Goal: Task Accomplishment & Management: Use online tool/utility

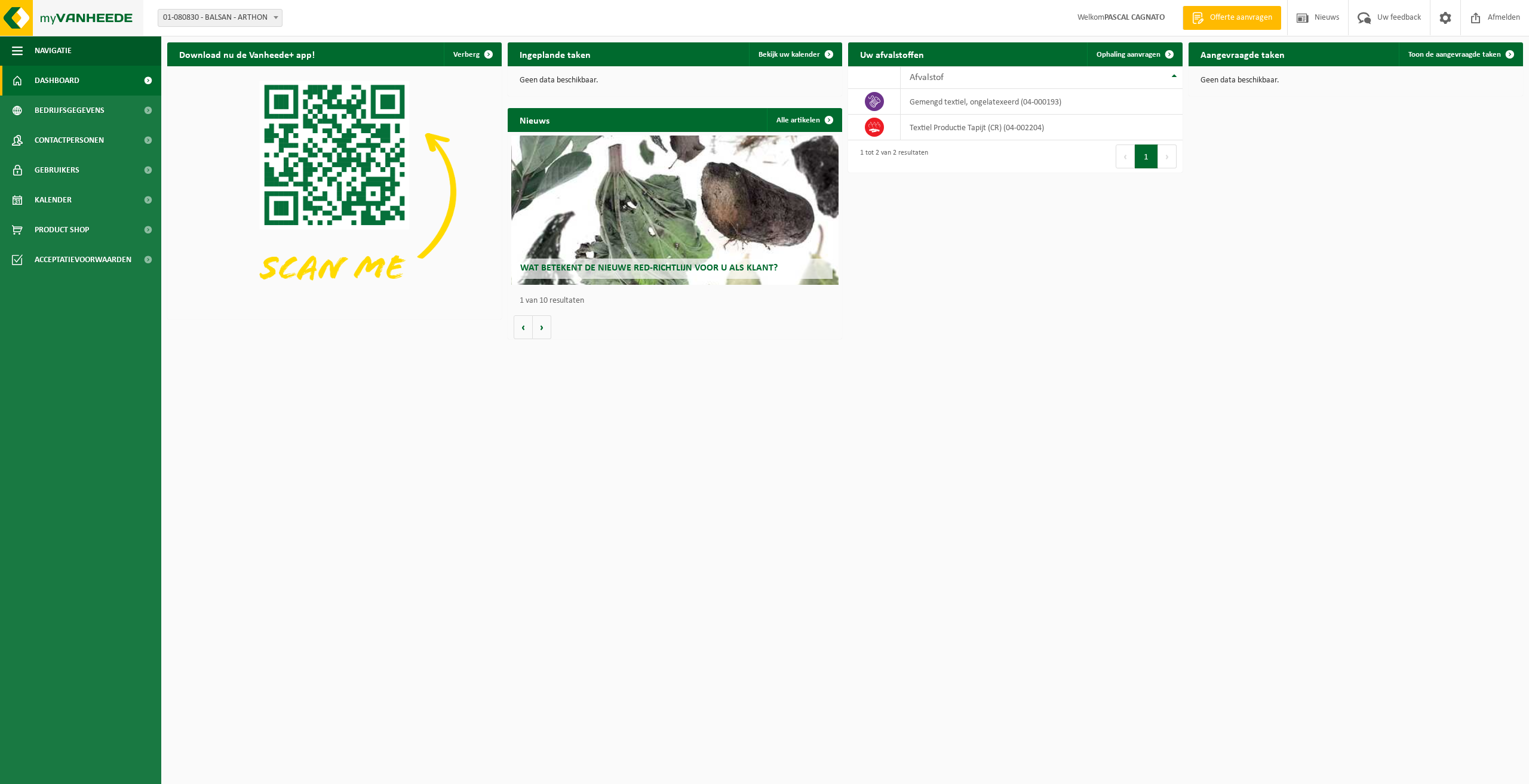
click at [60, 19] on img at bounding box center [71, 18] width 143 height 36
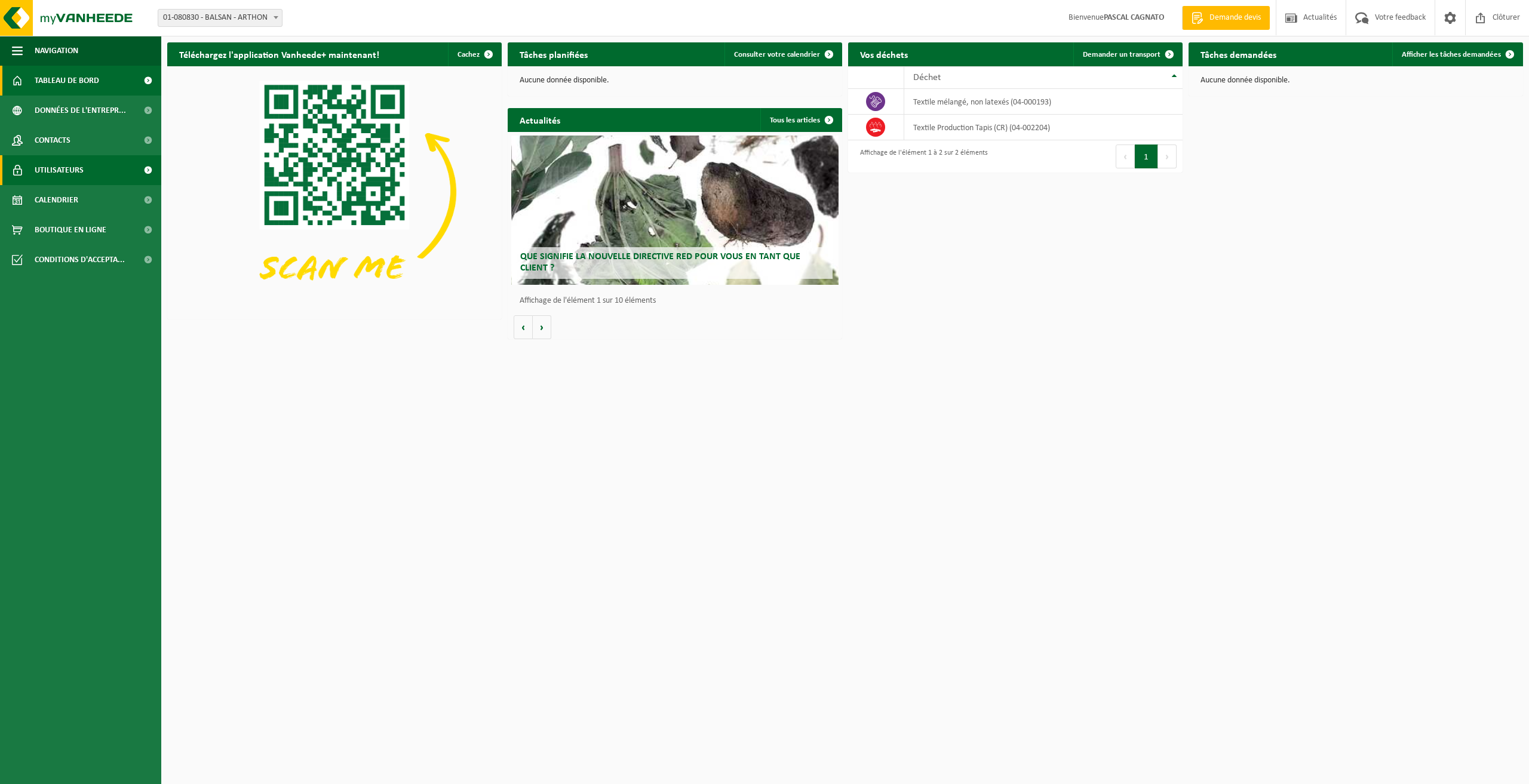
click at [129, 170] on link "Utilisateurs" at bounding box center [81, 170] width 161 height 30
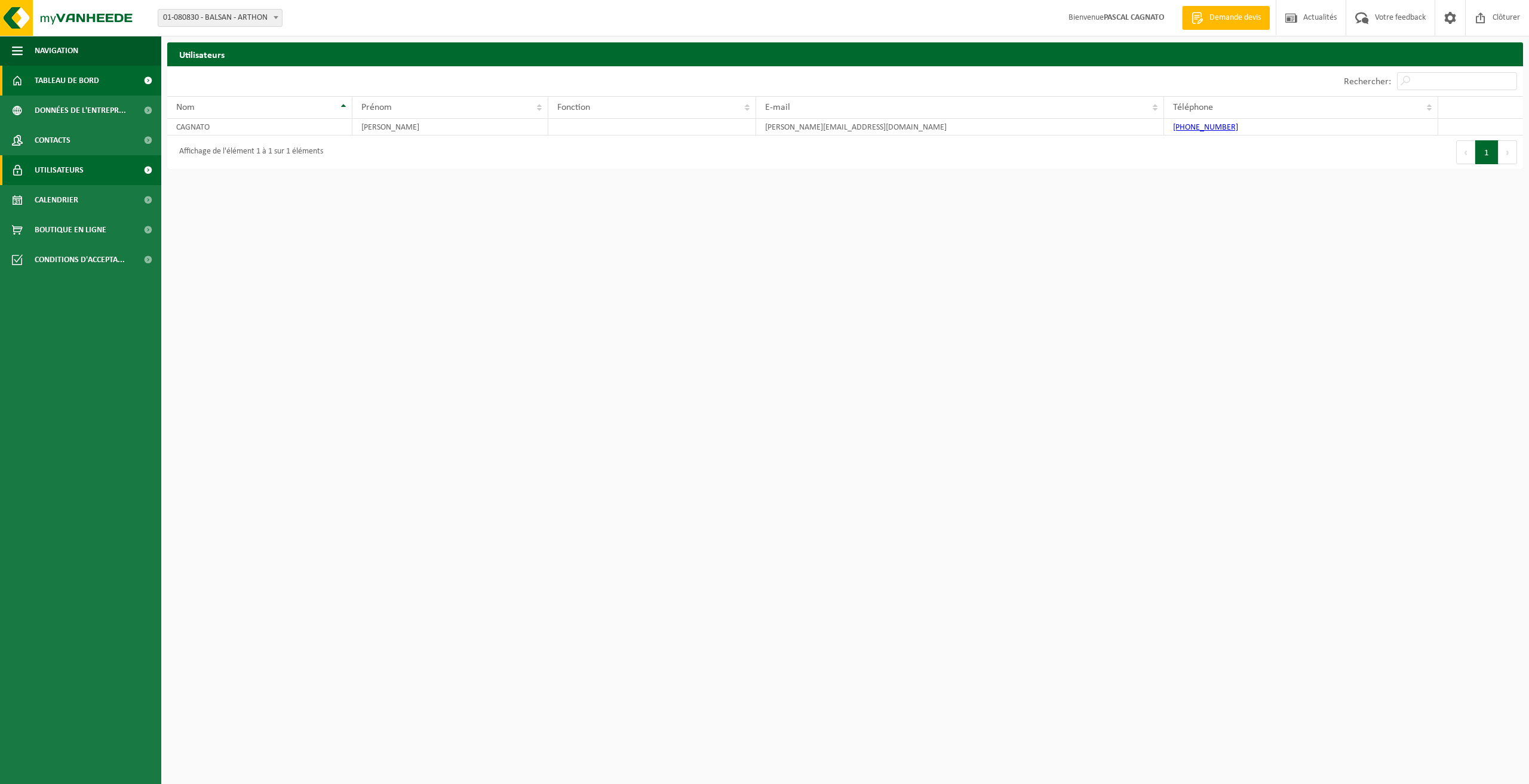
click at [87, 87] on span "Tableau de bord" at bounding box center [67, 81] width 65 height 30
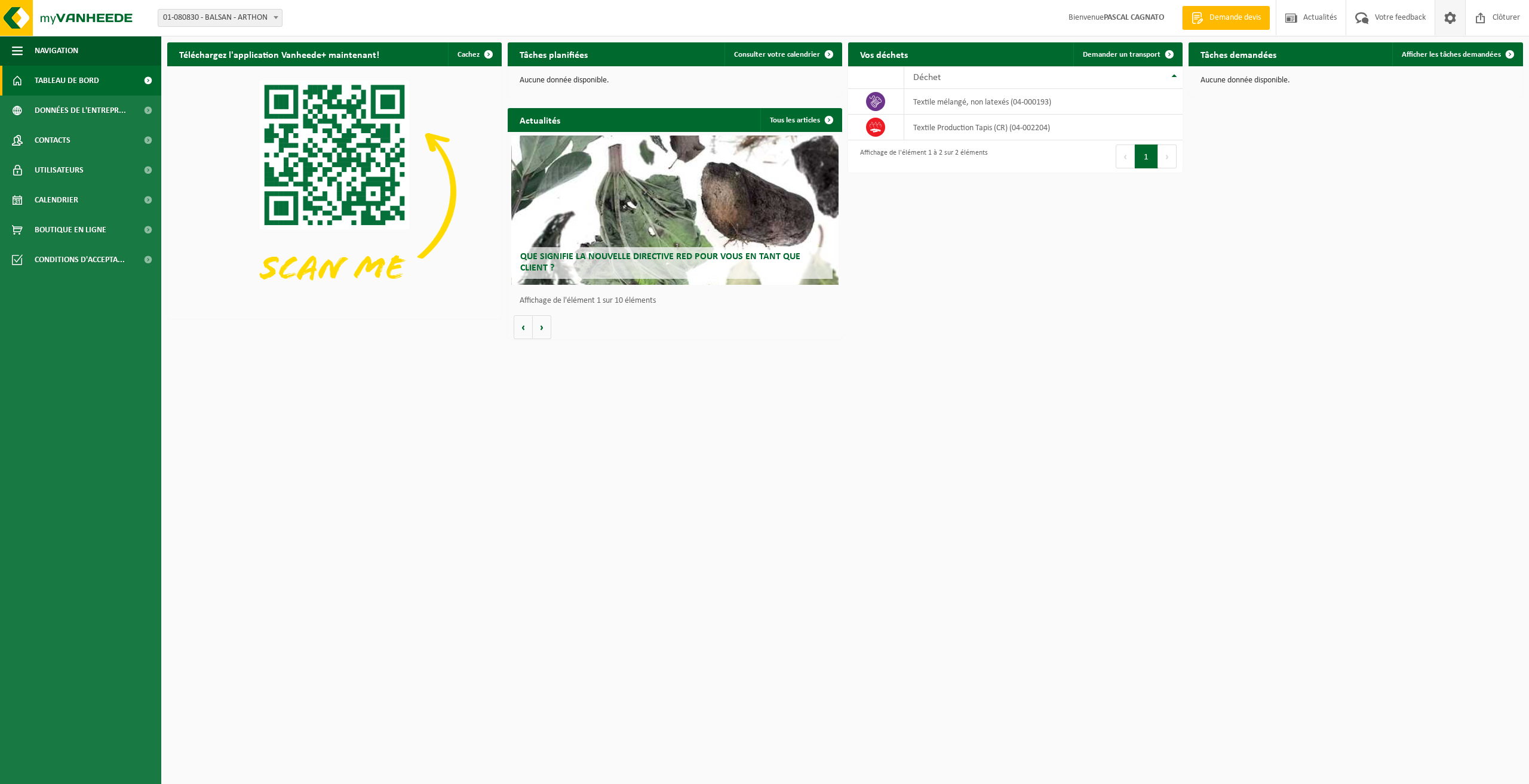
click at [1450, 7] on span at bounding box center [1450, 17] width 18 height 35
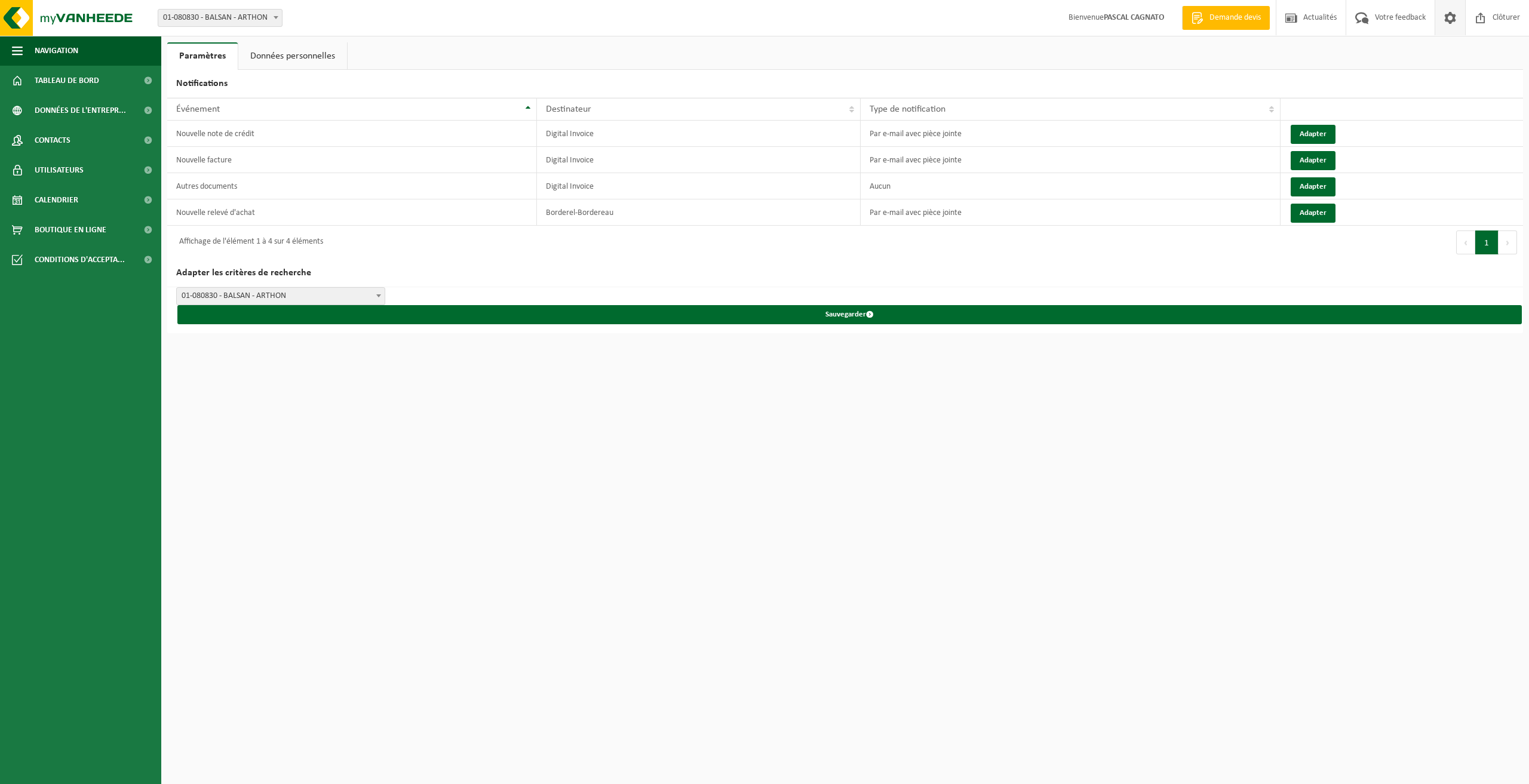
click at [310, 60] on link "Données personnelles" at bounding box center [292, 56] width 109 height 27
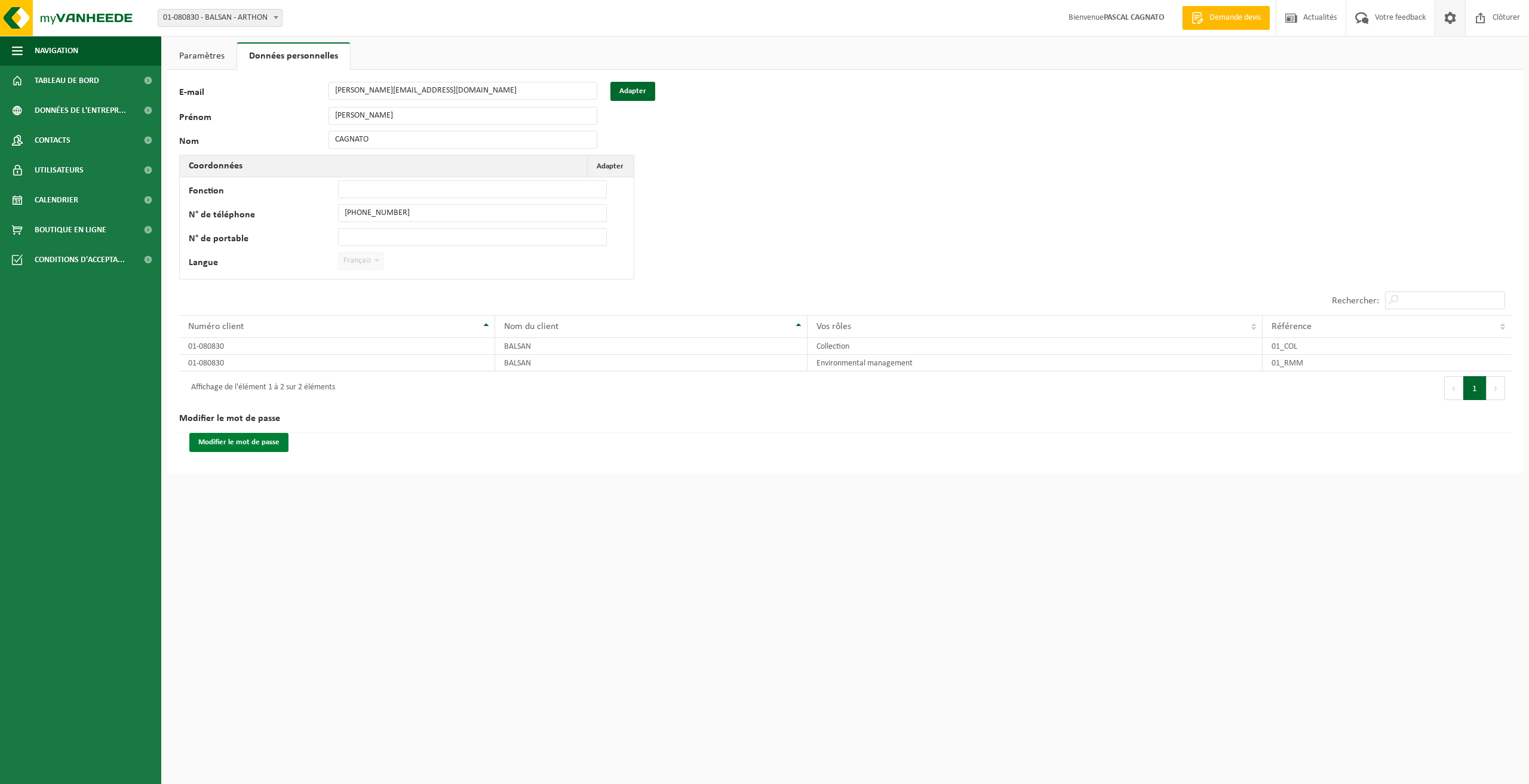
click at [231, 442] on button "Modifier le mot de passe" at bounding box center [239, 442] width 99 height 19
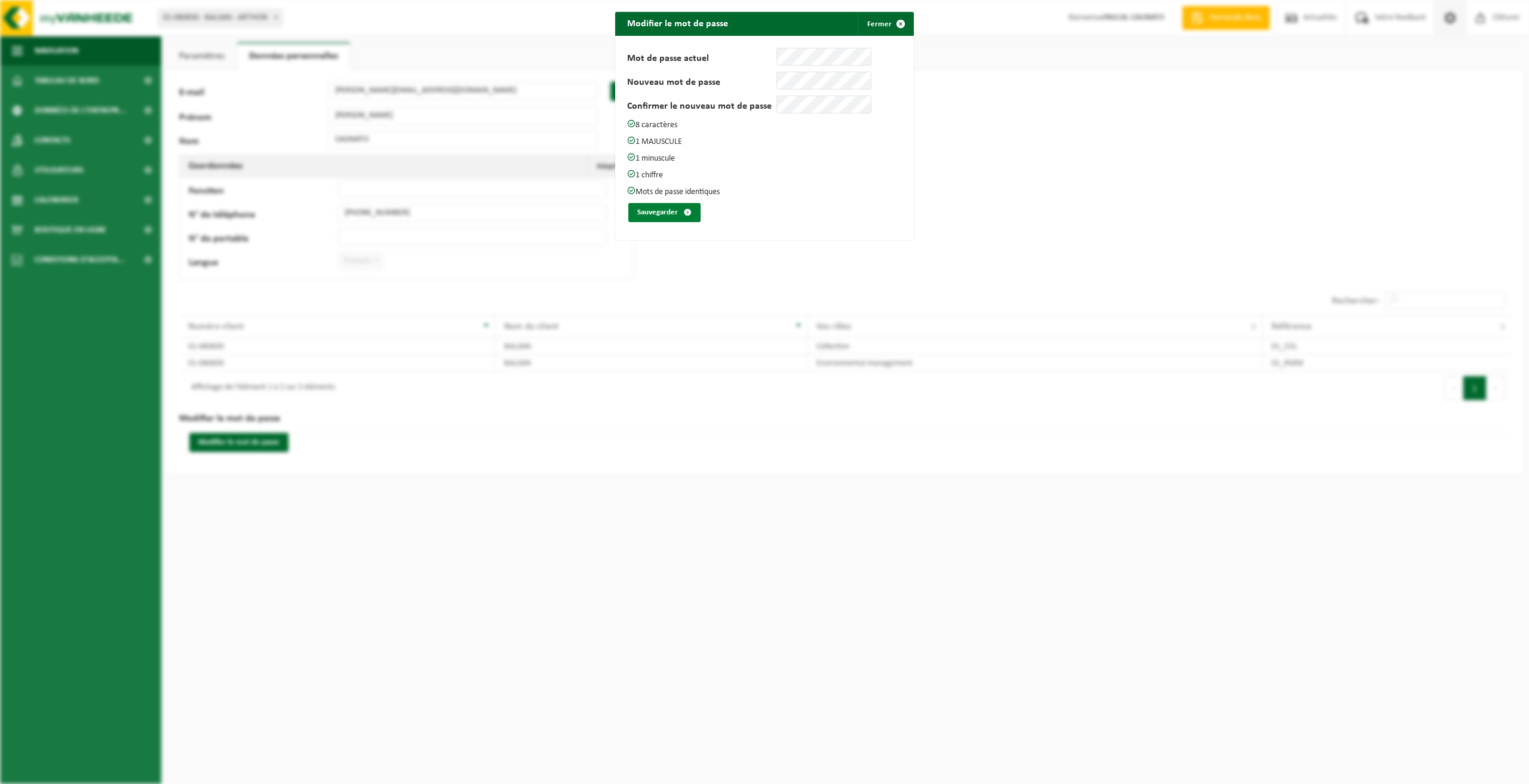
click at [649, 212] on button "Sauvegarder" at bounding box center [665, 212] width 72 height 19
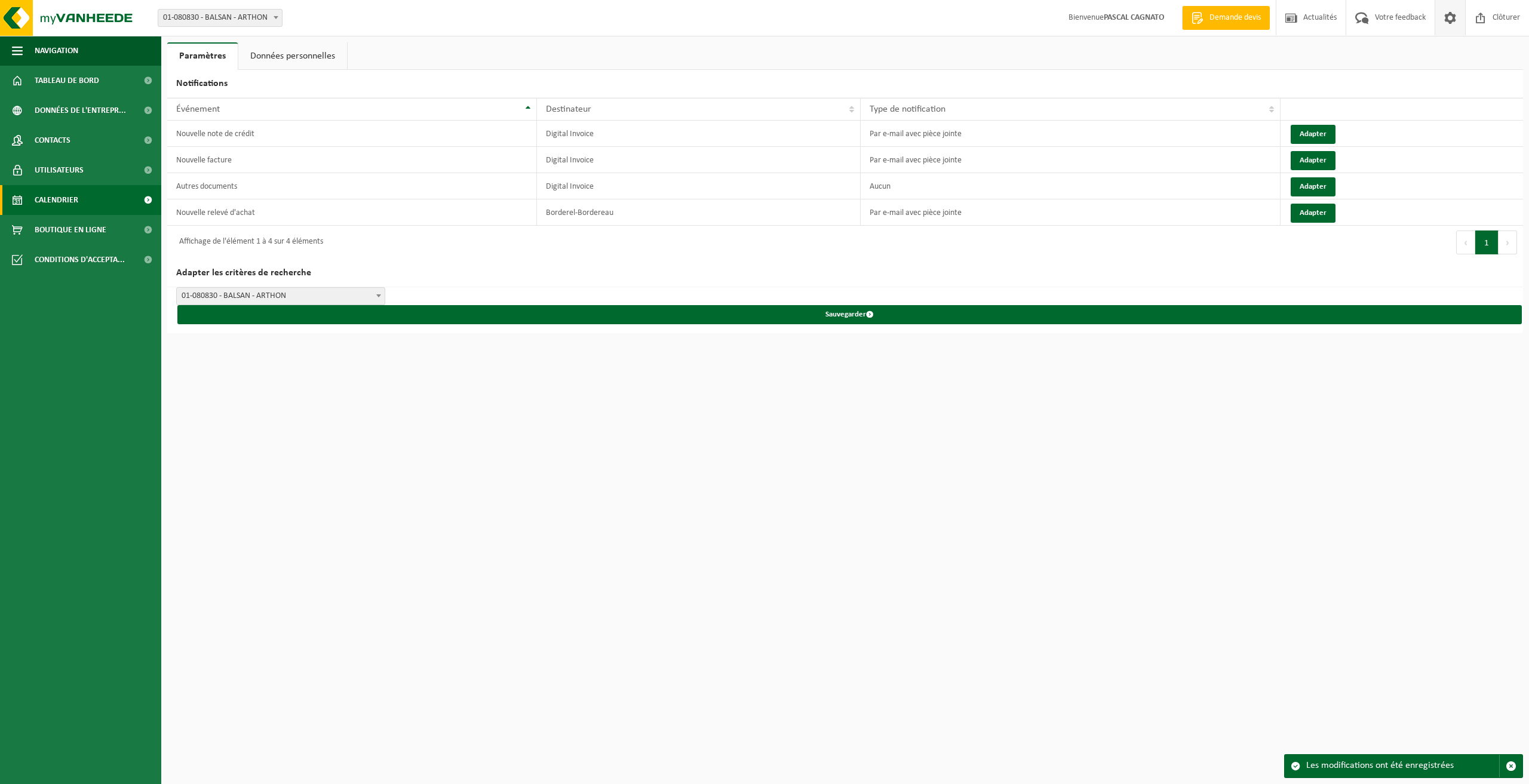
click at [63, 200] on span "Calendrier" at bounding box center [56, 200] width 43 height 30
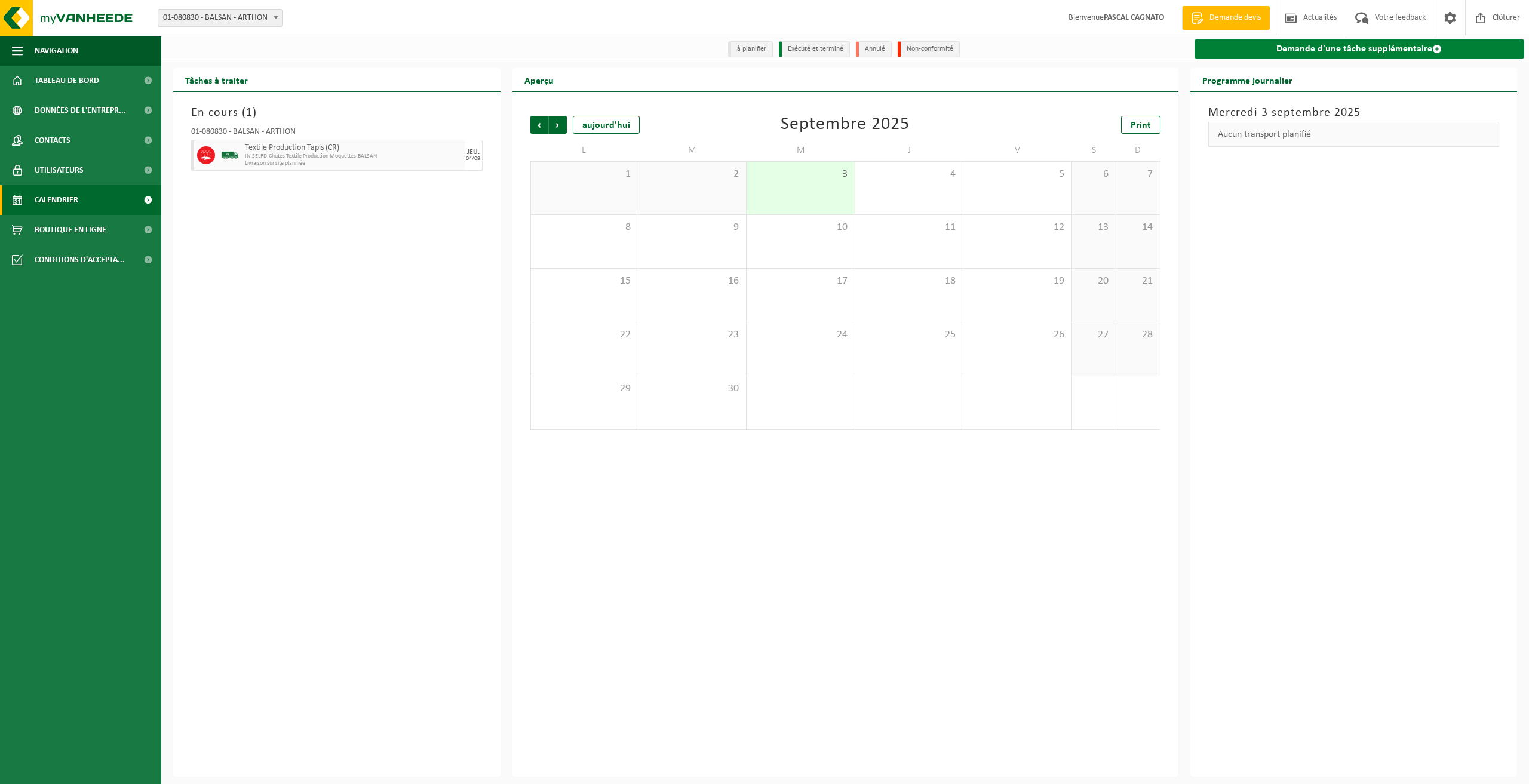
click at [1332, 53] on link "Demande d'une tâche supplémentaire" at bounding box center [1360, 49] width 330 height 19
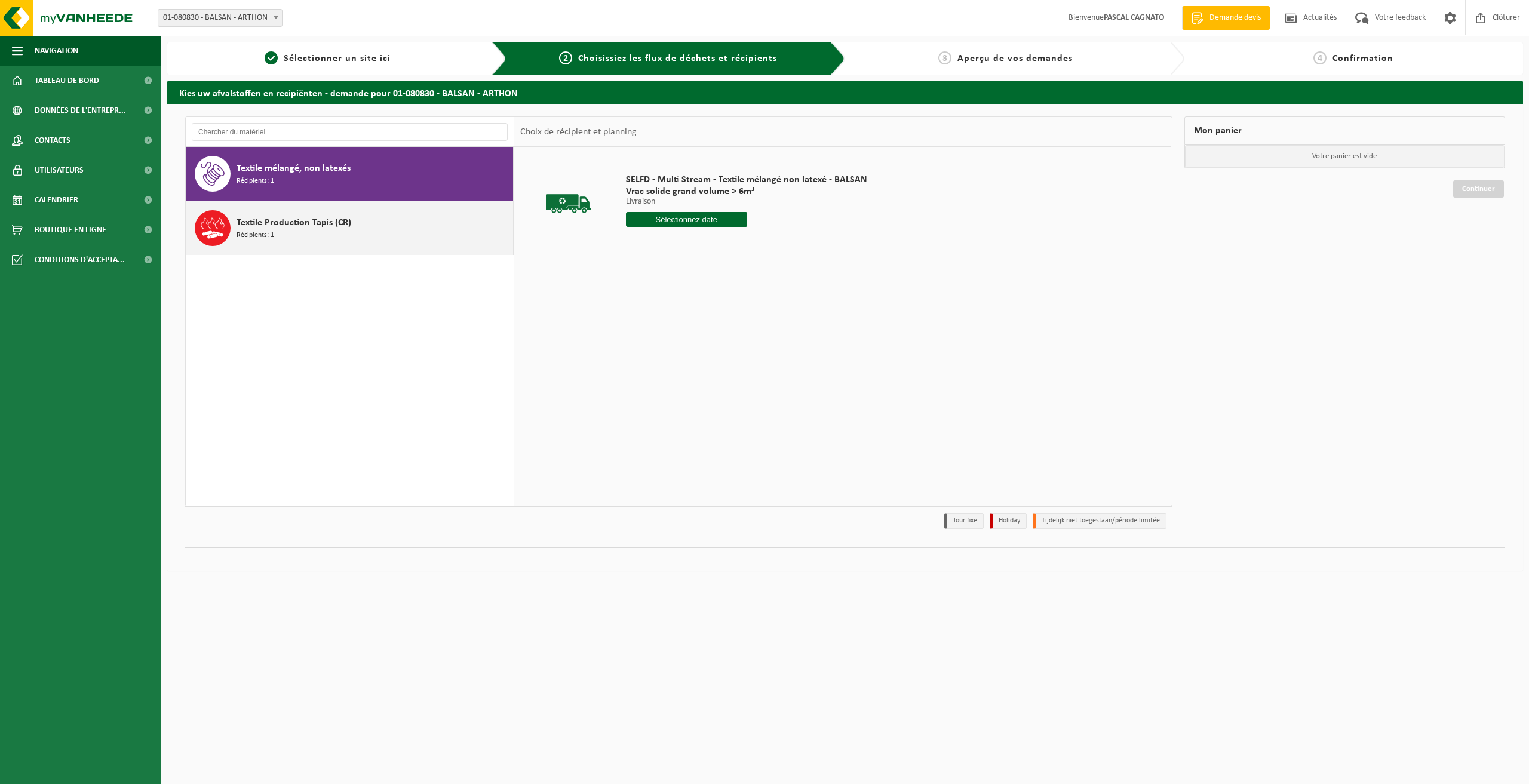
click at [316, 230] on div "Textile Production Tapis (CR) Récipients: 1" at bounding box center [373, 228] width 274 height 36
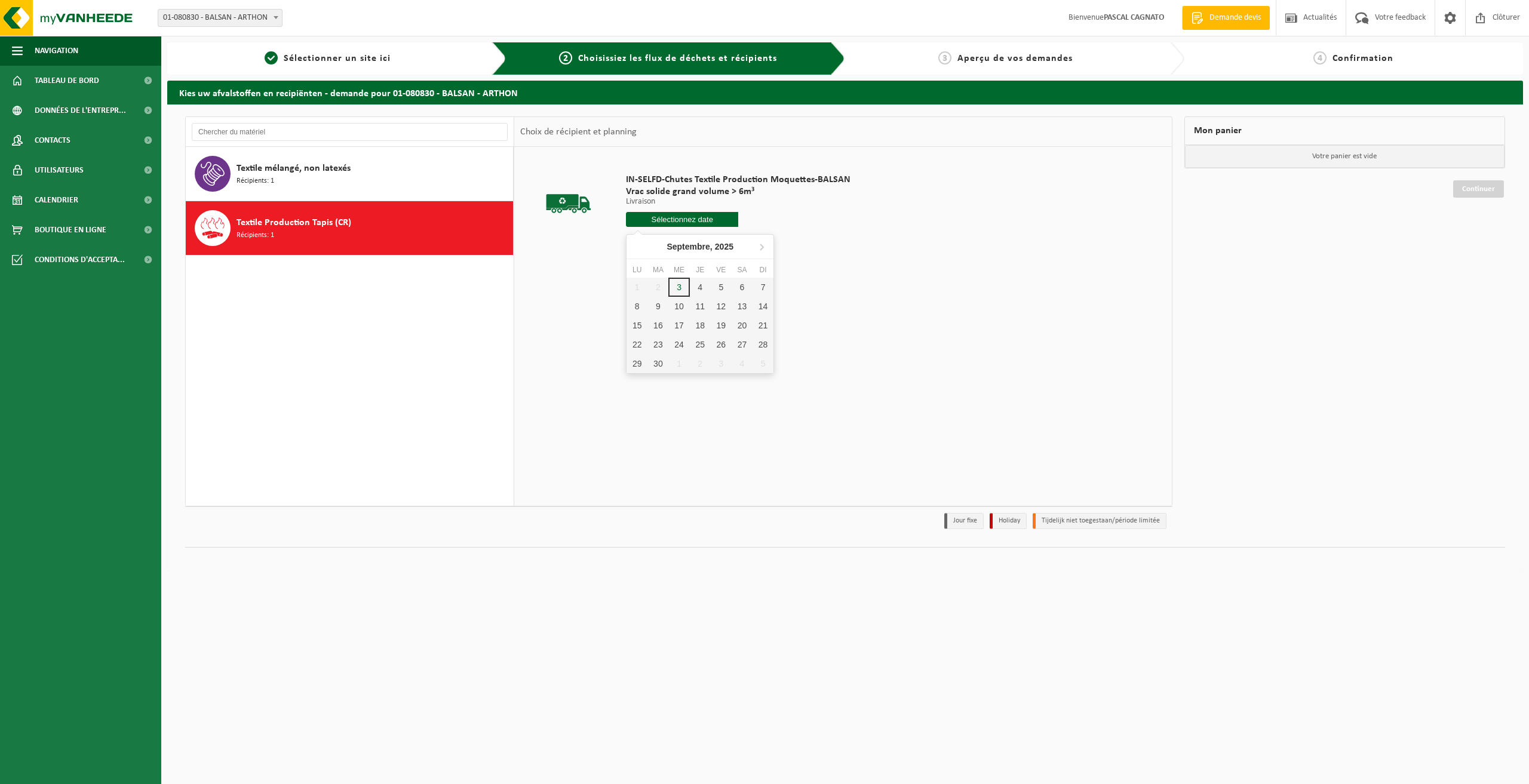
click at [671, 221] on input "text" at bounding box center [682, 220] width 112 height 15
click at [660, 301] on div "9" at bounding box center [658, 306] width 21 height 19
type input "à partir de 2025-09-09"
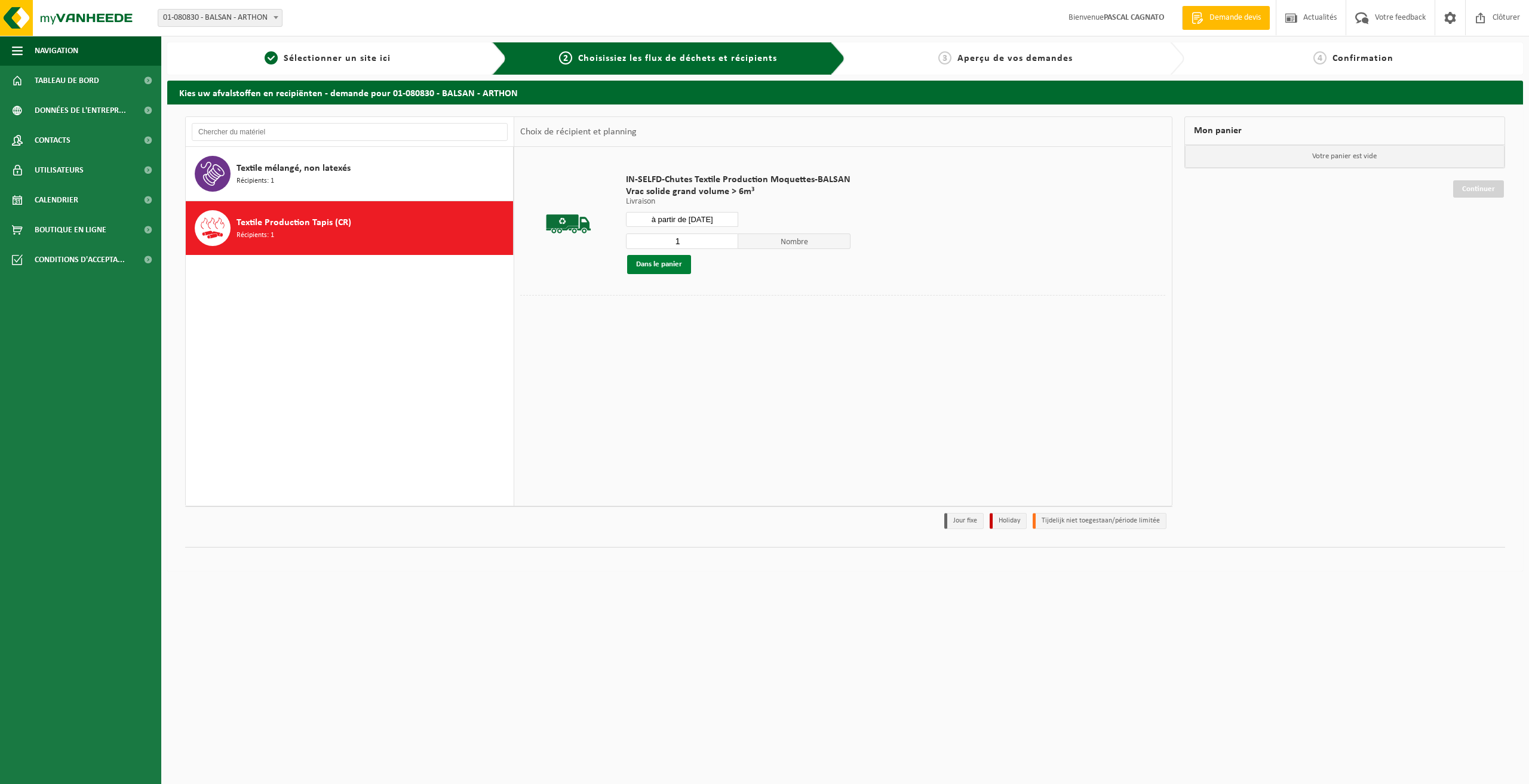
click at [653, 265] on button "Dans le panier" at bounding box center [659, 264] width 64 height 19
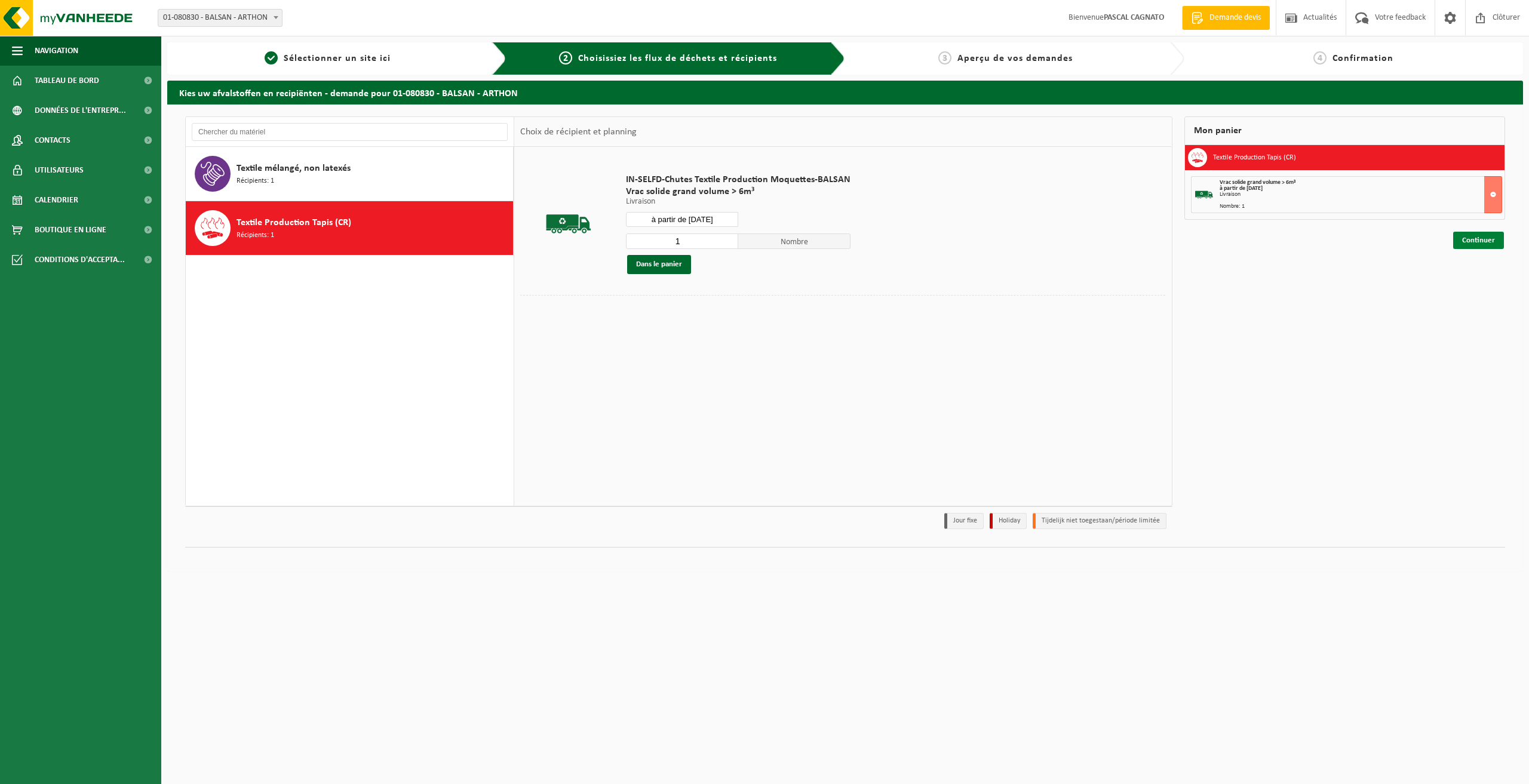
click at [1476, 243] on link "Continuer" at bounding box center [1479, 241] width 51 height 17
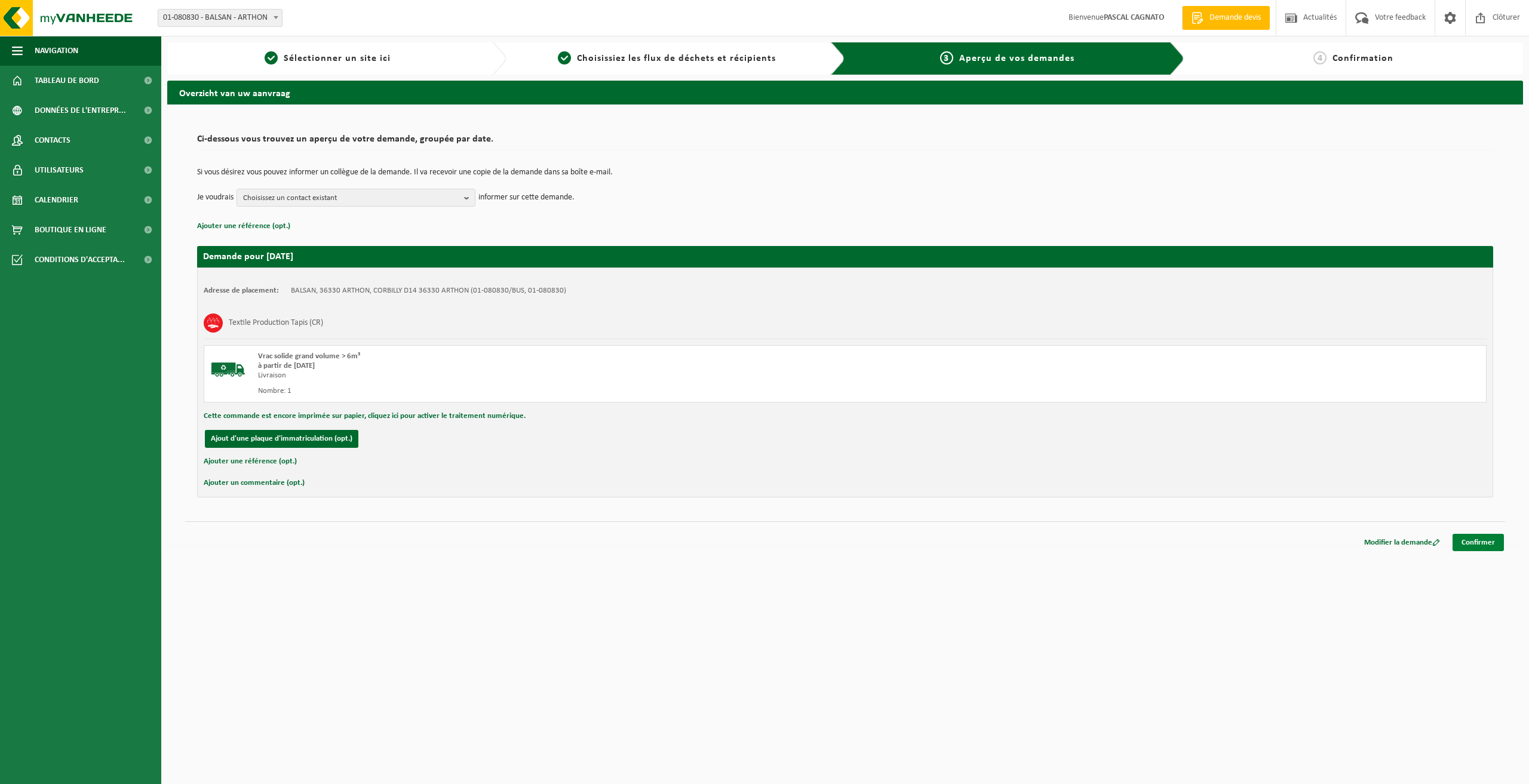
click at [1475, 541] on link "Confirmer" at bounding box center [1478, 543] width 52 height 17
